Goal: Task Accomplishment & Management: Use online tool/utility

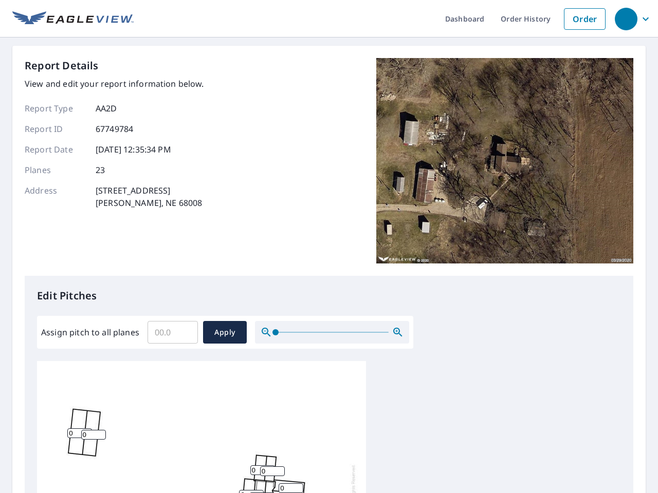
click at [329, 247] on div "Report Details View and edit your report information below. Report Type AA2D Re…" at bounding box center [329, 167] width 608 height 218
click at [625, 18] on div "button" at bounding box center [626, 19] width 23 height 23
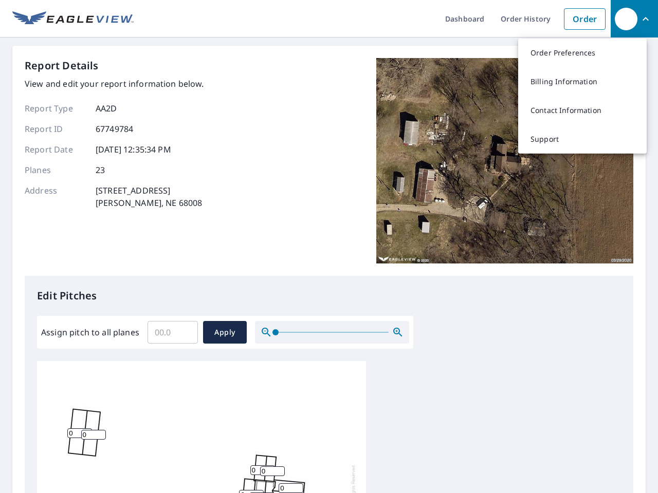
click at [173, 332] on input "Assign pitch to all planes" at bounding box center [172, 332] width 50 height 29
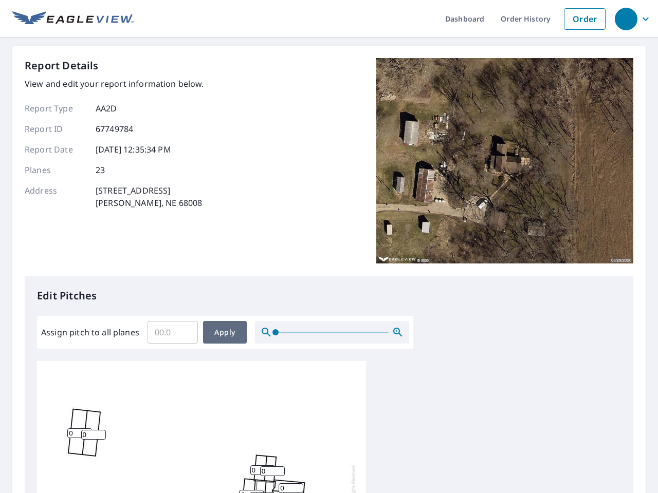
click at [225, 332] on span "Apply" at bounding box center [224, 332] width 27 height 13
click at [398, 332] on icon "button" at bounding box center [398, 332] width 12 height 12
